Goal: Answer question/provide support: Share knowledge or assist other users

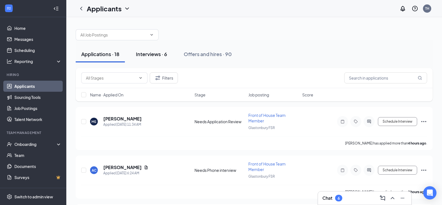
click at [152, 53] on div "Interviews · 6" at bounding box center [151, 54] width 31 height 7
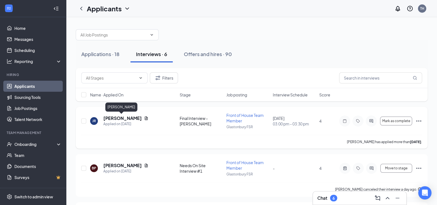
click at [117, 116] on h5 "[PERSON_NAME]" at bounding box center [122, 118] width 38 height 6
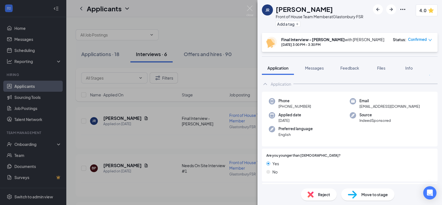
scroll to position [19, 0]
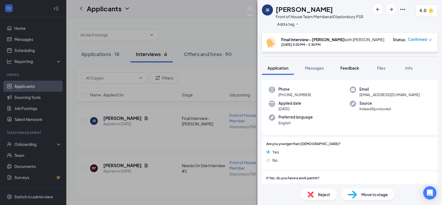
click at [350, 67] on span "Feedback" at bounding box center [349, 67] width 19 height 5
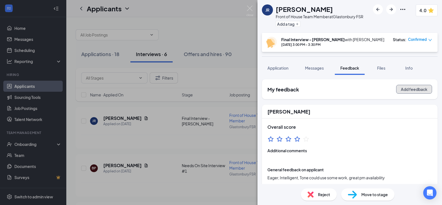
click at [403, 92] on button "Add feedback" at bounding box center [414, 89] width 36 height 9
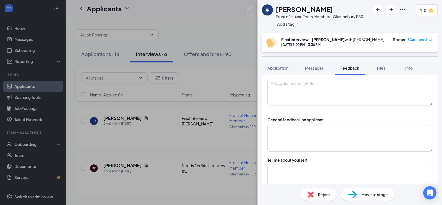
scroll to position [46, 0]
click at [302, 133] on textarea at bounding box center [349, 137] width 165 height 27
click at [291, 127] on textarea "16, from [US_STATE]" at bounding box center [349, 137] width 165 height 27
drag, startPoint x: 291, startPoint y: 127, endPoint x: 278, endPoint y: 136, distance: 15.9
click at [278, 136] on textarea "16, from [US_STATE]" at bounding box center [349, 137] width 165 height 27
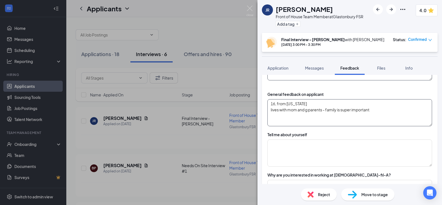
scroll to position [70, 0]
type textarea "16, from [US_STATE] lives with mom and g parents - family is super important Ca…"
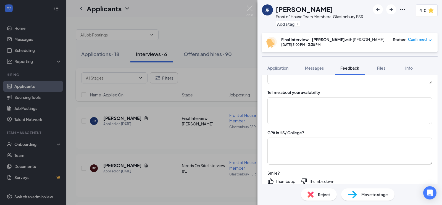
scroll to position [395, 0]
click at [344, 152] on textarea at bounding box center [349, 151] width 165 height 27
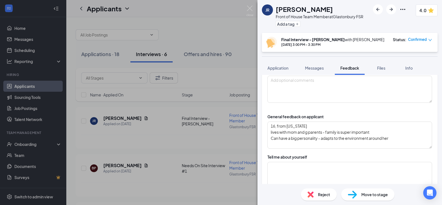
scroll to position [52, 0]
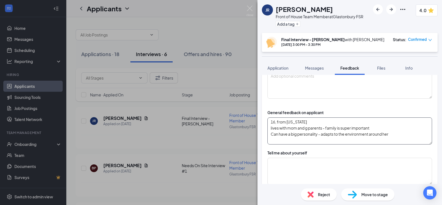
type textarea "3.4"
click at [406, 136] on textarea "16, from [US_STATE] lives with mom and g parents - family is super important Ca…" at bounding box center [349, 130] width 165 height 27
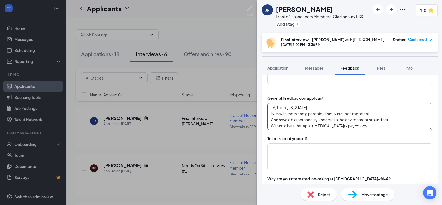
click at [375, 127] on textarea "16, from [US_STATE] lives with mom and g parents - family is super important Ca…" at bounding box center [349, 116] width 165 height 27
drag, startPoint x: 271, startPoint y: 105, endPoint x: 418, endPoint y: 128, distance: 148.9
click at [418, 128] on textarea "16, from [US_STATE] lives with mom and g parents - family is super important Ca…" at bounding box center [349, 116] width 165 height 27
type textarea "16, from [US_STATE] lives with mom and g parents - family is super important Ca…"
click at [333, 161] on textarea at bounding box center [349, 156] width 165 height 27
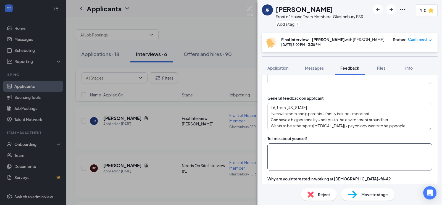
paste textarea "16, from [US_STATE] lives with mom and g parents - family is super important Ca…"
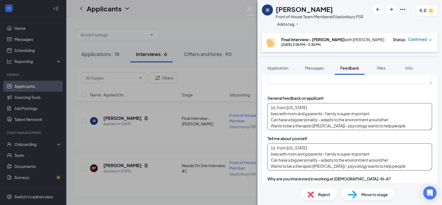
type textarea "16, from [US_STATE] lives with mom and g parents - family is super important Ca…"
drag, startPoint x: 406, startPoint y: 129, endPoint x: 235, endPoint y: 105, distance: 172.3
click at [235, 105] on div "JR [PERSON_NAME] Front of House Team Member at Glastonbury FSR Add a tag 4.0 Fi…" at bounding box center [221, 102] width 442 height 205
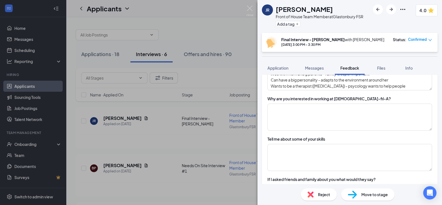
scroll to position [153, 0]
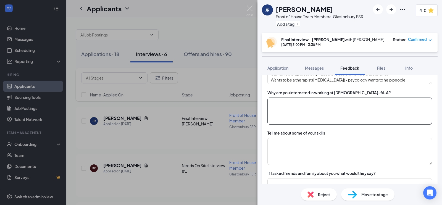
click at [357, 118] on textarea at bounding box center [349, 110] width 165 height 27
click at [320, 103] on textarea "Why a job? Needs the responsability and independance. Wants to learn how to man…" at bounding box center [349, 110] width 165 height 27
click at [358, 101] on textarea "Why a job? Needs the responsibility and independance. Wants to learn how to man…" at bounding box center [349, 110] width 165 height 27
click at [313, 109] on textarea "Why a job? Needs the responsibility and independence. Wants to learn how to man…" at bounding box center [349, 110] width 165 height 27
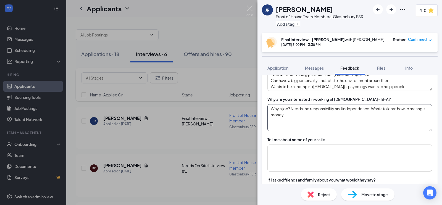
scroll to position [146, 0]
type textarea "Why a job? Needs the responsibility and independence. Wants to learn how to man…"
click at [350, 84] on textarea "16, from [US_STATE] lives with mom and g parents - family is super important Ca…" at bounding box center [349, 77] width 165 height 27
type textarea "16, from [US_STATE] lives with mom and g parents - family is super important Ca…"
click at [332, 115] on textarea "Why a job? Needs the responsibility and independence. Wants to learn how to man…" at bounding box center [349, 117] width 165 height 27
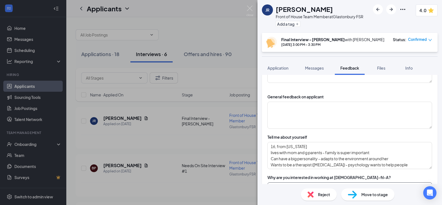
scroll to position [69, 0]
click at [332, 115] on textarea at bounding box center [349, 114] width 165 height 27
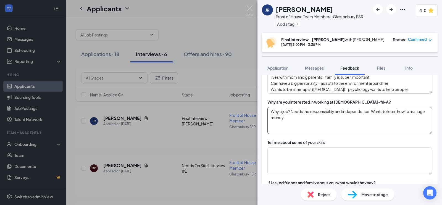
scroll to position [148, 0]
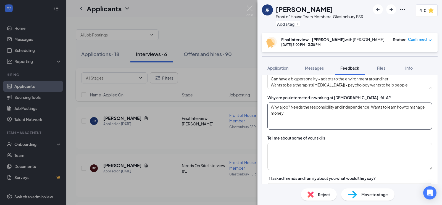
type textarea "Mom or g parents and give her transportation"
click at [332, 115] on textarea "Why a job? Needs the responsibility and independence. Wants to learn how to man…" at bounding box center [349, 115] width 165 height 27
click at [289, 124] on textarea "Why a job? Needs the responsibility and independence. Wants to learn how to man…" at bounding box center [349, 115] width 165 height 27
click at [331, 123] on textarea "Why a job? Needs the responsibility and independence. Wants to learn how to man…" at bounding box center [349, 115] width 165 height 27
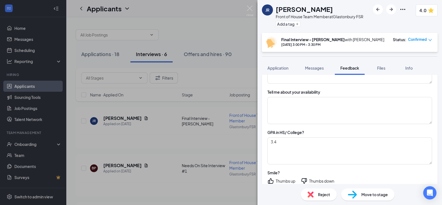
scroll to position [396, 0]
type textarea "Why a job? Needs the responsibility and independence. Wants to learn how to man…"
click at [318, 111] on textarea at bounding box center [349, 109] width 165 height 27
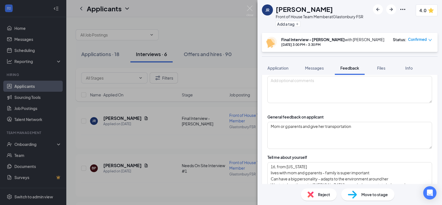
scroll to position [74, 0]
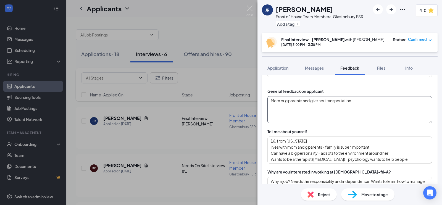
type textarea "after school 2 or half days gets out at 11 - wants 4/5 days"
click at [355, 110] on textarea "Mom or g parents and give her transportation" at bounding box center [349, 109] width 165 height 27
click at [303, 105] on textarea "Mom or g parents and give her transportation asked about a dast paced environem…" at bounding box center [349, 109] width 165 height 27
drag, startPoint x: 303, startPoint y: 105, endPoint x: 299, endPoint y: 109, distance: 5.7
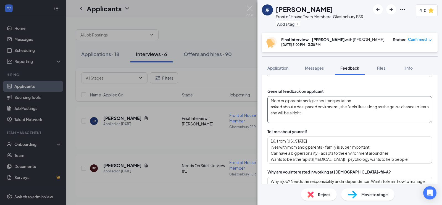
click at [299, 109] on textarea "Mom or g parents and give her transportation asked about a dast paced environem…" at bounding box center [349, 109] width 165 height 27
click at [299, 106] on textarea "Mom or g parents and give her transportation asked about a dast paced environem…" at bounding box center [349, 109] width 165 height 27
click at [329, 108] on textarea "Mom or g parents and give her transportation asked about a fast paced environem…" at bounding box center [349, 109] width 165 height 27
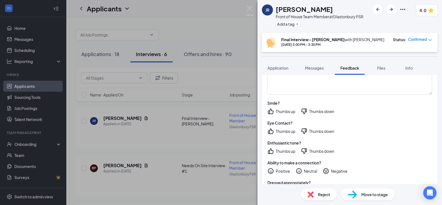
scroll to position [458, 0]
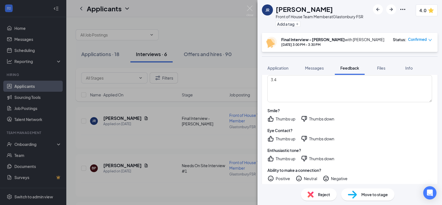
type textarea "Mom or g parents and give her transportation asked about a fast paced environme…"
click at [279, 119] on div "Thumbs up" at bounding box center [286, 119] width 20 height 6
click at [283, 138] on div "Thumbs up" at bounding box center [286, 139] width 20 height 6
click at [287, 156] on div "Thumbs up" at bounding box center [286, 159] width 20 height 6
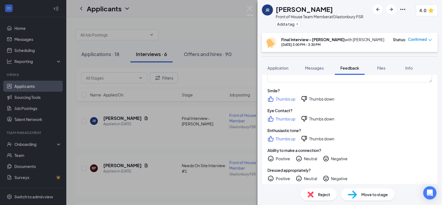
click at [302, 159] on icon "NeutralFace" at bounding box center [299, 158] width 7 height 7
click at [289, 178] on div "Positive" at bounding box center [283, 179] width 14 height 6
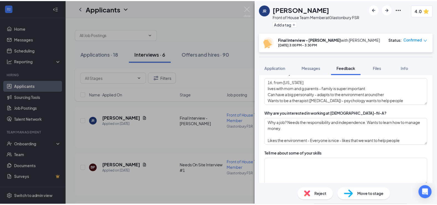
scroll to position [0, 0]
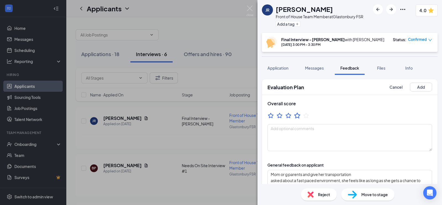
click at [295, 116] on icon "StarBorder" at bounding box center [297, 115] width 7 height 7
click at [370, 196] on span "Move to stage" at bounding box center [374, 194] width 27 height 6
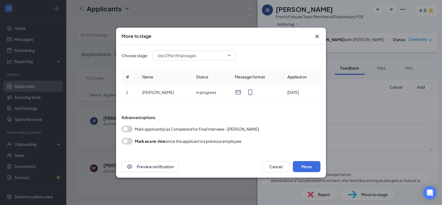
click at [316, 36] on icon "Cross" at bounding box center [316, 36] width 3 height 3
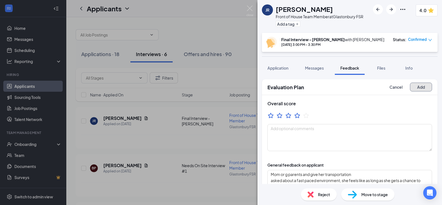
click at [413, 88] on button "Add" at bounding box center [421, 87] width 22 height 9
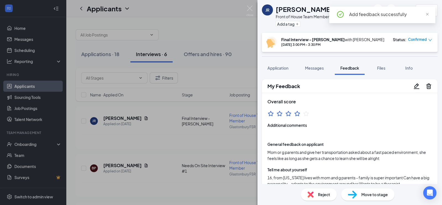
click at [211, 100] on div "JR [PERSON_NAME] Front of House Team Member at Glastonbury FSR Add a tag 4.0 Fi…" at bounding box center [221, 102] width 442 height 205
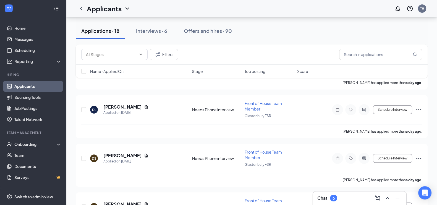
scroll to position [205, 0]
click at [156, 34] on button "Interviews · 6" at bounding box center [151, 31] width 42 height 17
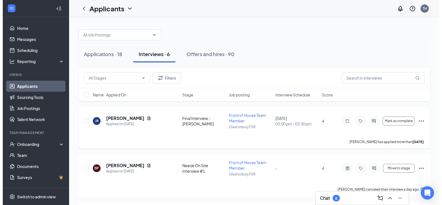
scroll to position [26, 0]
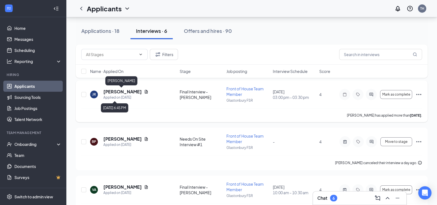
click at [125, 93] on h5 "[PERSON_NAME]" at bounding box center [122, 92] width 38 height 6
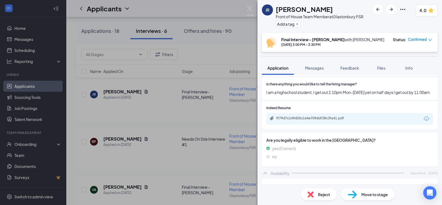
scroll to position [283, 0]
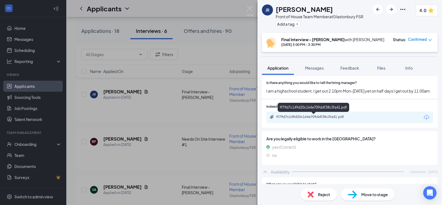
click at [306, 119] on div "ff79d7c149d20c164e709ddf38c3fa41.pdf" at bounding box center [314, 117] width 89 height 5
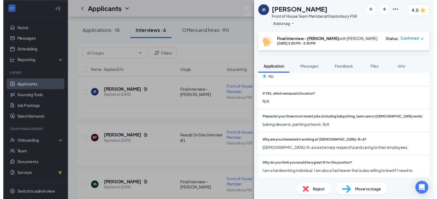
scroll to position [173, 0]
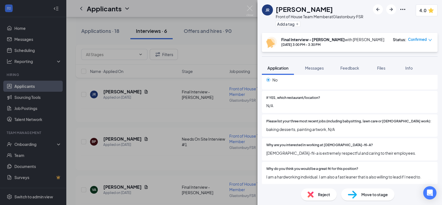
click at [255, 80] on div "JR [PERSON_NAME] Front of House Team Member at Glastonbury FSR Add a tag 4.0 Fi…" at bounding box center [221, 102] width 442 height 205
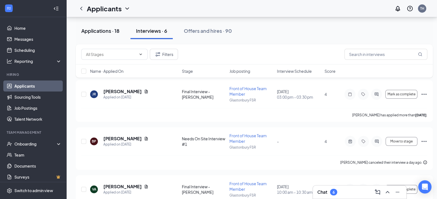
click at [107, 25] on button "Applications · 18" at bounding box center [100, 31] width 49 height 17
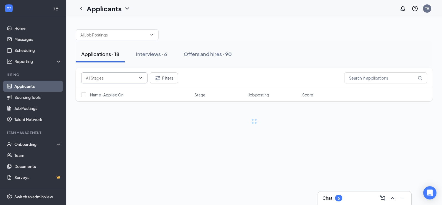
click at [127, 75] on input "text" at bounding box center [111, 78] width 50 height 6
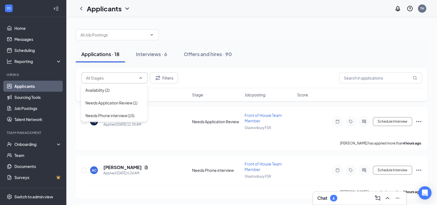
click at [138, 78] on icon "ChevronUp" at bounding box center [140, 78] width 4 height 4
click at [153, 57] on div "Interviews · 6" at bounding box center [151, 54] width 31 height 7
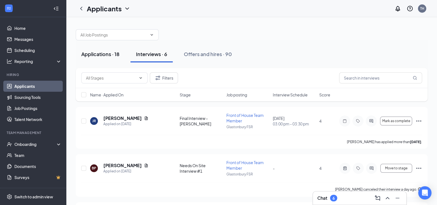
click at [110, 53] on div "Applications · 18" at bounding box center [100, 54] width 38 height 7
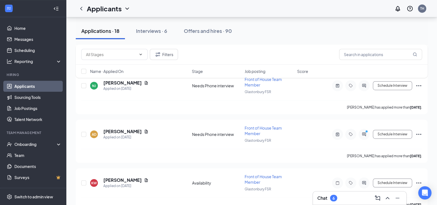
scroll to position [425, 0]
